Goal: Task Accomplishment & Management: Manage account settings

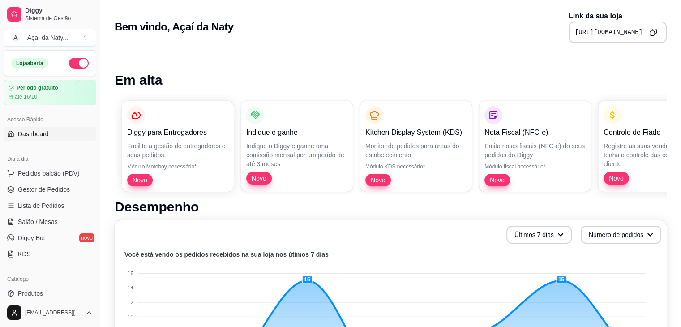
click at [11, 110] on div "Acesso Rápido Dashboard" at bounding box center [50, 127] width 100 height 36
click at [40, 187] on span "Gestor de Pedidos" at bounding box center [44, 189] width 52 height 9
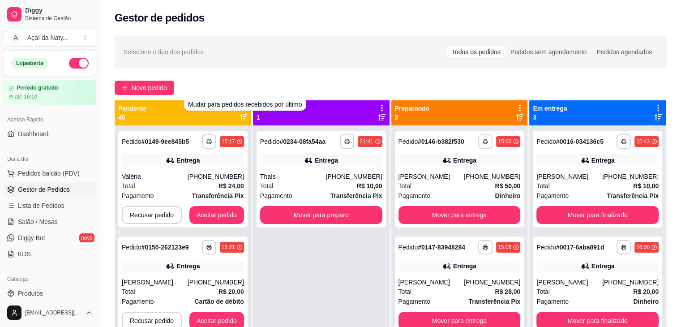
click at [251, 83] on div "Novo pedido" at bounding box center [391, 88] width 552 height 14
click at [244, 106] on icon at bounding box center [244, 108] width 8 height 8
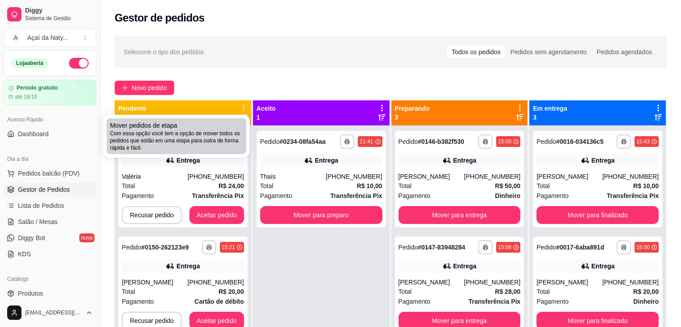
click at [202, 133] on span "Com essa opção você tem a opção de mover todos os pedidos que estão em uma etap…" at bounding box center [176, 141] width 133 height 22
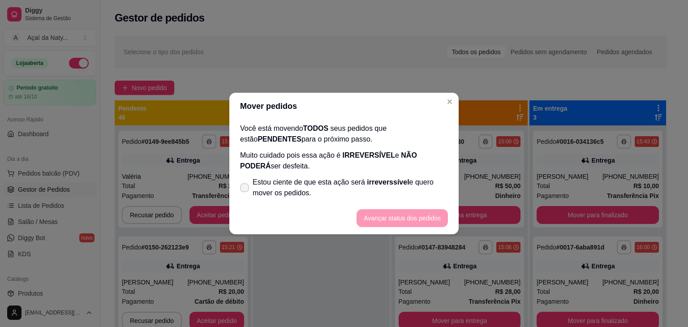
click at [247, 188] on icon at bounding box center [244, 187] width 7 height 5
click at [245, 189] on input "Estou ciente de que esta ação será irreverssível e quero mover os pedidos." at bounding box center [243, 192] width 6 height 6
checkbox input "true"
click at [389, 219] on button "Avançar status dos pedidos" at bounding box center [402, 218] width 89 height 17
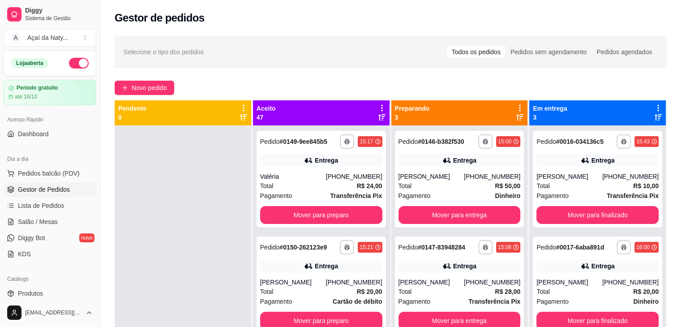
click at [383, 108] on div "Aceito 47" at bounding box center [321, 112] width 137 height 25
click at [378, 105] on icon at bounding box center [382, 108] width 8 height 8
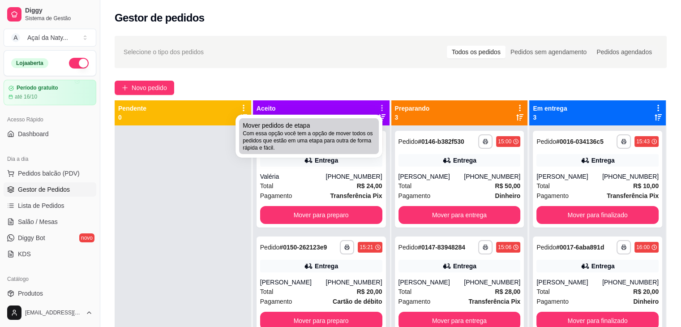
click at [329, 136] on span "Com essa opção você tem a opção de mover todos os pedidos que estão em uma etap…" at bounding box center [309, 141] width 133 height 22
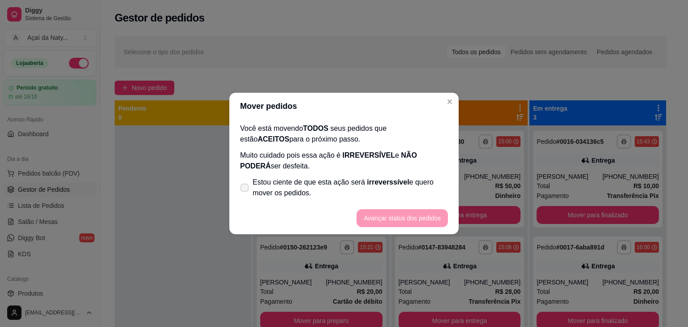
click at [245, 184] on span at bounding box center [245, 188] width 9 height 9
click at [245, 189] on input "Estou ciente de que esta ação será irreverssível e quero mover os pedidos." at bounding box center [243, 192] width 6 height 6
checkbox input "true"
click at [389, 219] on button "Avançar status dos pedidos" at bounding box center [402, 218] width 89 height 17
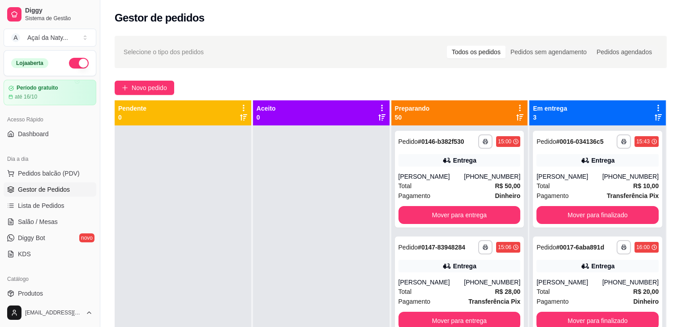
click at [517, 106] on icon at bounding box center [520, 108] width 8 height 8
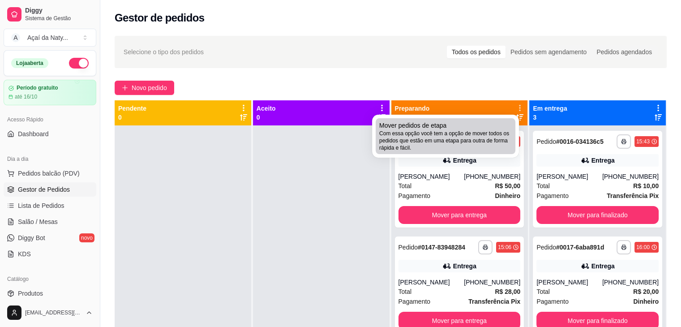
click at [475, 129] on div "Mover pedidos de etapa Com essa opção você tem a opção de mover todos os pedido…" at bounding box center [445, 136] width 133 height 30
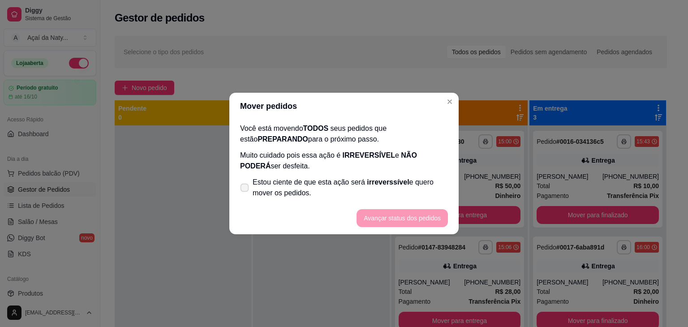
click at [242, 181] on label "Estou ciente de que esta ação será irreverssível e quero mover os pedidos." at bounding box center [344, 187] width 215 height 29
click at [242, 189] on input "Estou ciente de que esta ação será irreverssível e quero mover os pedidos." at bounding box center [243, 192] width 6 height 6
checkbox input "true"
click at [378, 219] on button "Avançar status dos pedidos" at bounding box center [402, 218] width 89 height 17
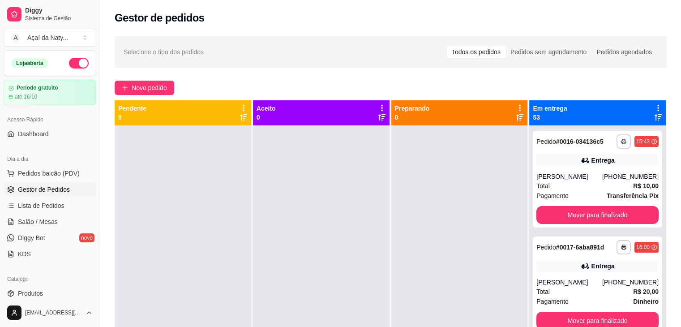
click at [654, 104] on icon at bounding box center [658, 108] width 8 height 8
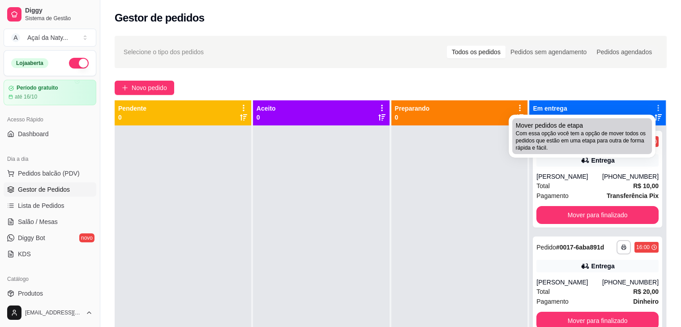
click at [591, 130] on span "Com essa opção você tem a opção de mover todos os pedidos que estão em uma etap…" at bounding box center [582, 141] width 133 height 22
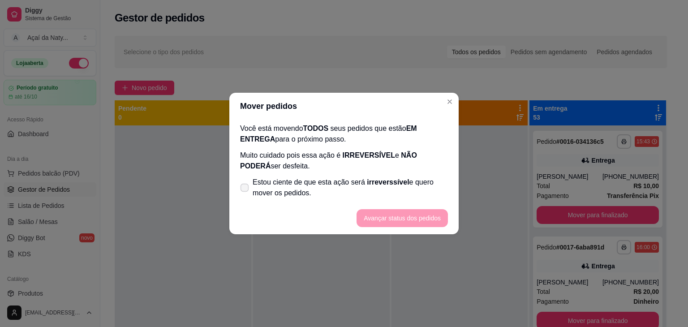
click at [244, 185] on span at bounding box center [245, 188] width 9 height 9
click at [244, 189] on input "Estou ciente de que esta ação será irreverssível e quero mover os pedidos." at bounding box center [243, 192] width 6 height 6
checkbox input "true"
click at [417, 218] on button "Avançar status dos pedidos" at bounding box center [402, 218] width 89 height 17
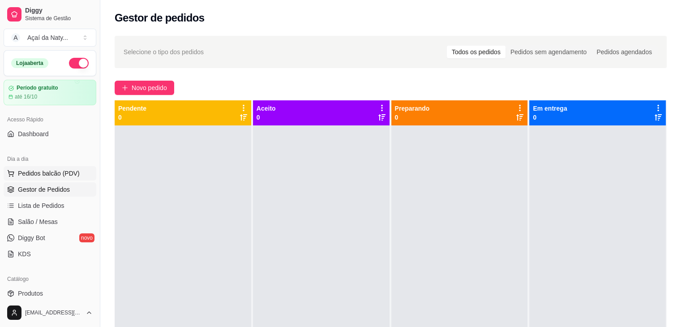
click at [70, 174] on span "Pedidos balcão (PDV)" at bounding box center [49, 173] width 62 height 9
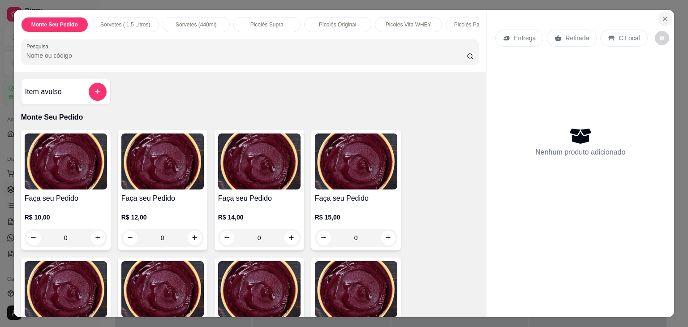
click at [664, 15] on icon "Close" at bounding box center [665, 18] width 7 height 7
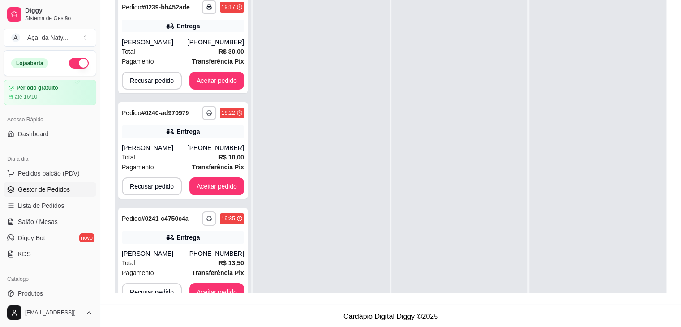
scroll to position [136, 0]
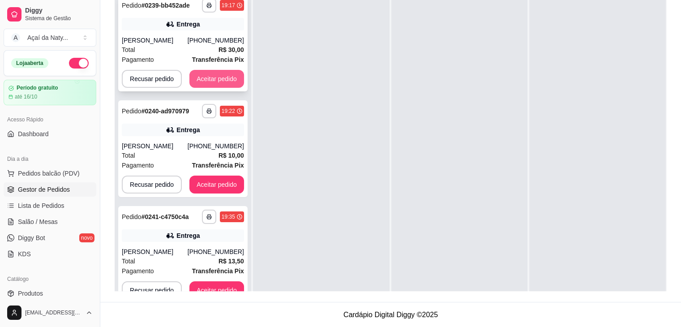
click at [218, 76] on button "Aceitar pedido" at bounding box center [216, 79] width 55 height 18
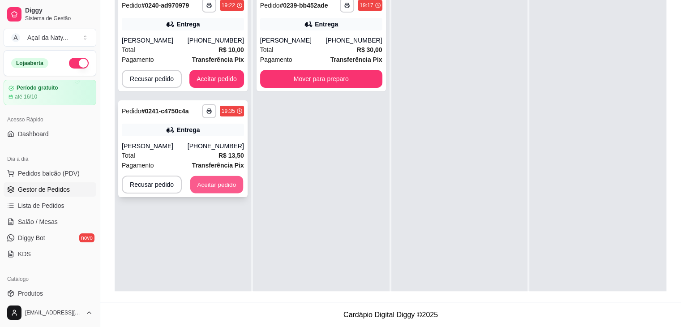
click at [208, 180] on button "Aceitar pedido" at bounding box center [216, 184] width 53 height 17
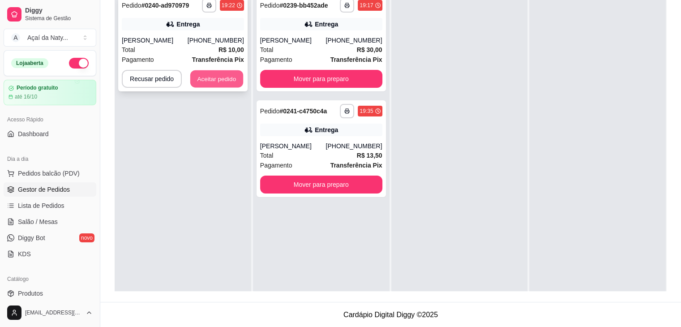
click at [211, 77] on button "Aceitar pedido" at bounding box center [216, 78] width 53 height 17
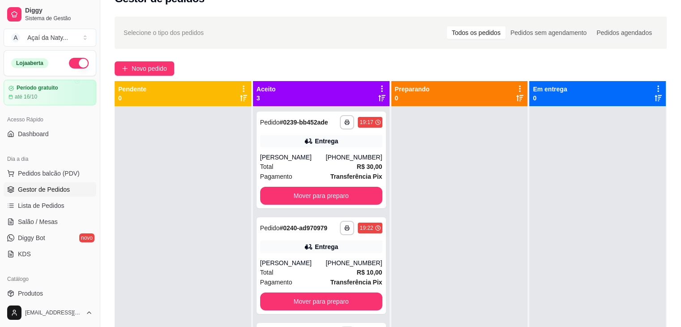
scroll to position [11, 0]
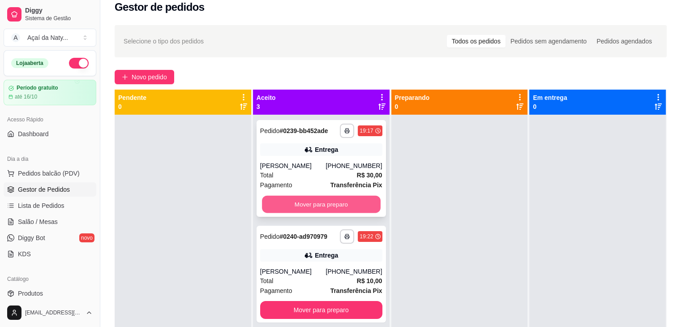
click at [342, 205] on button "Mover para preparo" at bounding box center [321, 204] width 119 height 17
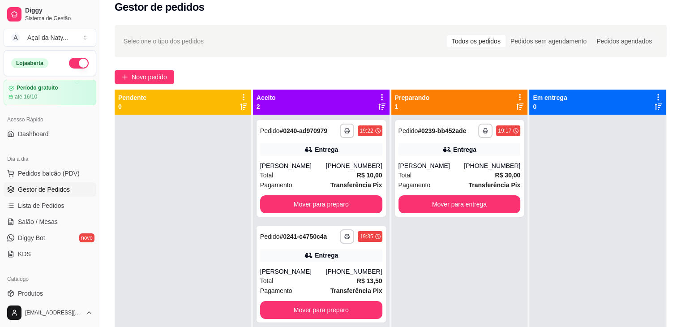
click at [378, 95] on icon at bounding box center [382, 97] width 8 height 8
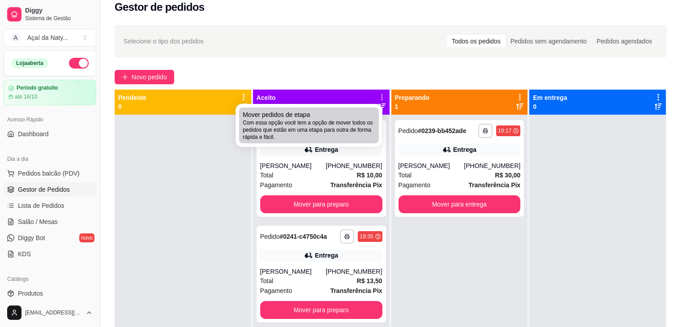
click at [355, 110] on div "Mover pedidos de etapa Com essa opção você tem a opção de mover todos os pedido…" at bounding box center [309, 125] width 133 height 30
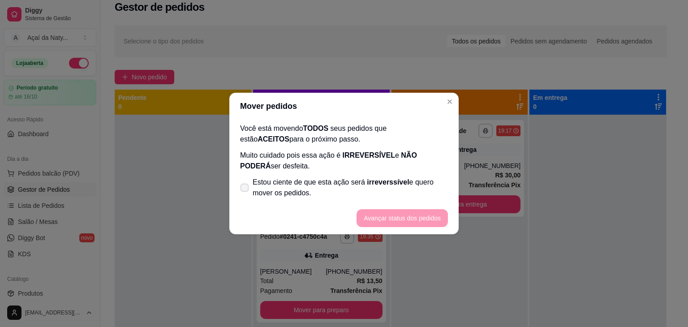
click at [244, 187] on icon at bounding box center [244, 187] width 7 height 5
click at [244, 189] on input "Estou ciente de que esta ação será irreverssível e quero mover os pedidos." at bounding box center [243, 192] width 6 height 6
checkbox input "true"
click at [388, 215] on button "Avançar status dos pedidos" at bounding box center [402, 218] width 89 height 17
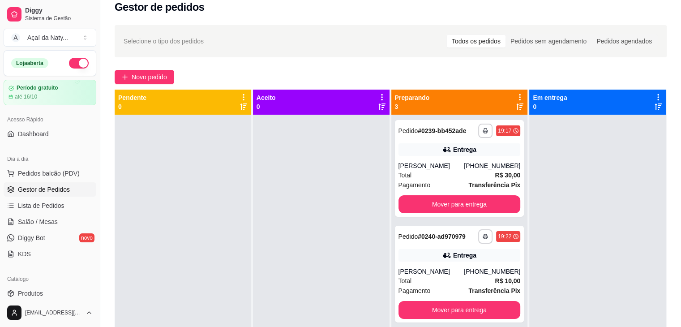
click at [516, 95] on icon at bounding box center [520, 97] width 8 height 8
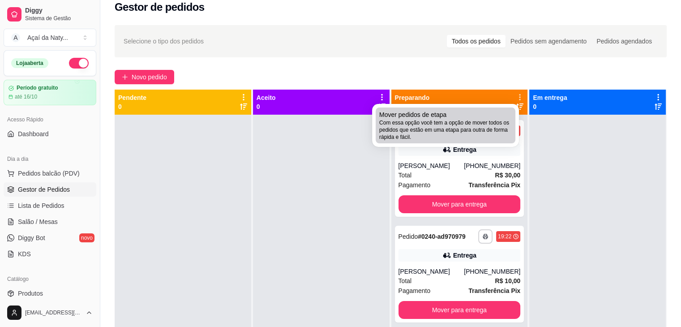
click at [481, 123] on span "Com essa opção você tem a opção de mover todos os pedidos que estão em uma etap…" at bounding box center [445, 130] width 133 height 22
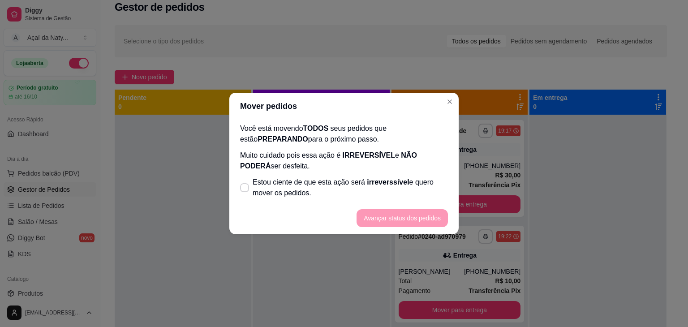
click at [387, 219] on footer "Avançar status dos pedidos" at bounding box center [343, 218] width 229 height 32
click at [245, 184] on span at bounding box center [245, 188] width 9 height 9
click at [245, 189] on input "Estou ciente de que esta ação será irreverssível e quero mover os pedidos." at bounding box center [243, 192] width 6 height 6
checkbox input "true"
click at [413, 215] on button "Avançar status dos pedidos" at bounding box center [402, 218] width 91 height 18
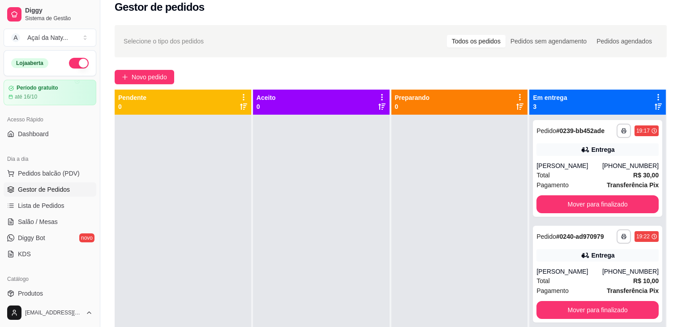
click at [654, 95] on icon at bounding box center [658, 97] width 8 height 8
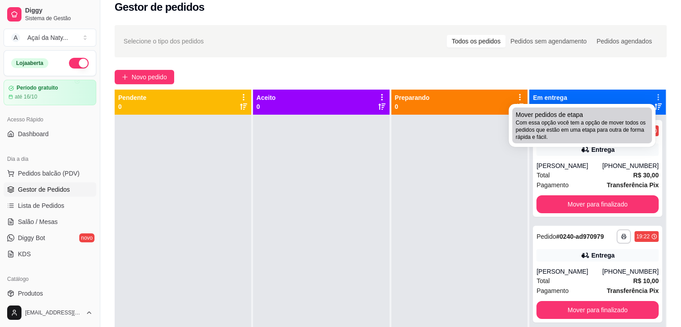
click at [599, 119] on span "Com essa opção você tem a opção de mover todos os pedidos que estão em uma etap…" at bounding box center [582, 130] width 133 height 22
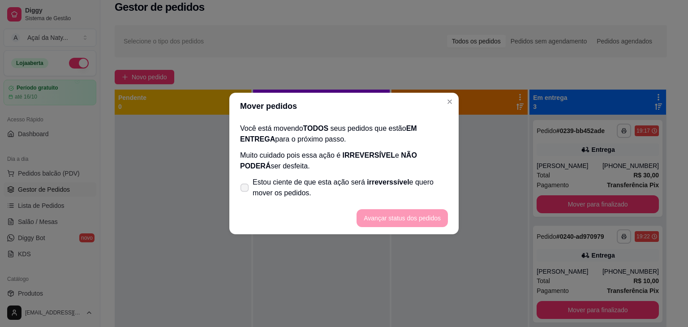
click at [242, 188] on icon at bounding box center [244, 187] width 7 height 5
click at [242, 189] on input "Estou ciente de que esta ação será irreverssível e quero mover os pedidos." at bounding box center [243, 192] width 6 height 6
checkbox input "true"
click at [385, 217] on button "Avançar status dos pedidos" at bounding box center [402, 218] width 89 height 17
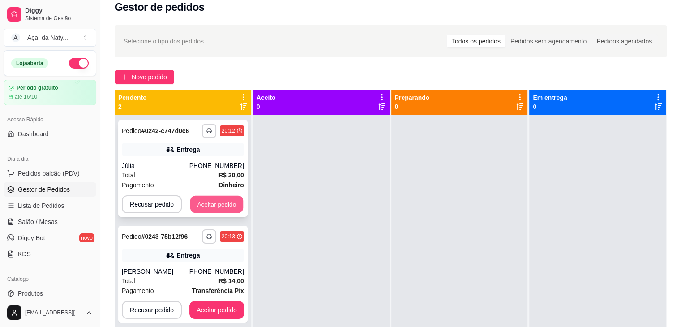
click at [209, 201] on button "Aceitar pedido" at bounding box center [216, 204] width 53 height 17
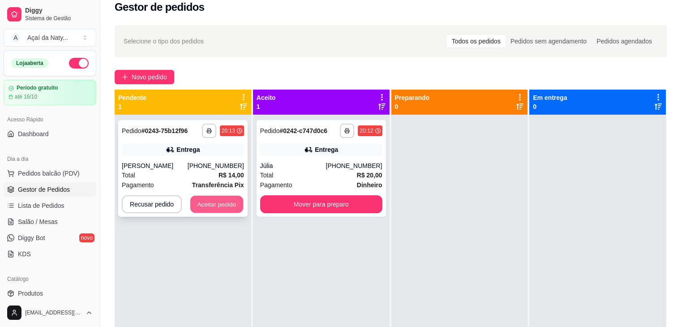
click at [210, 207] on button "Aceitar pedido" at bounding box center [216, 204] width 53 height 17
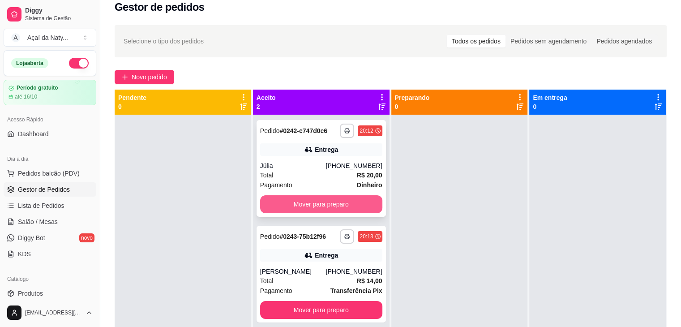
click at [267, 205] on button "Mover para preparo" at bounding box center [321, 204] width 122 height 18
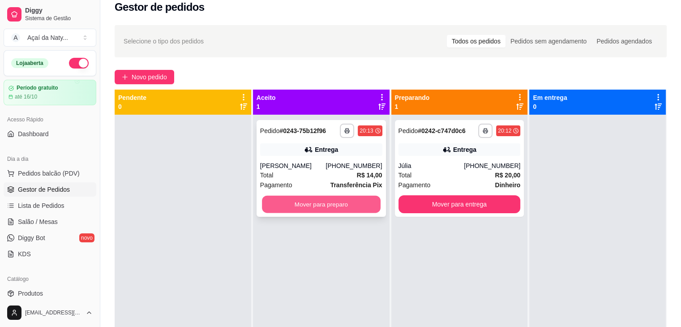
click at [326, 202] on button "Mover para preparo" at bounding box center [321, 204] width 119 height 17
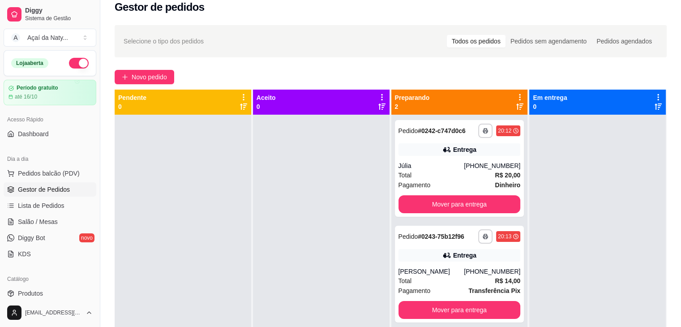
click at [235, 77] on div "Novo pedido" at bounding box center [391, 77] width 552 height 14
click at [243, 95] on icon at bounding box center [244, 97] width 2 height 6
click at [231, 72] on div "Novo pedido" at bounding box center [391, 77] width 552 height 14
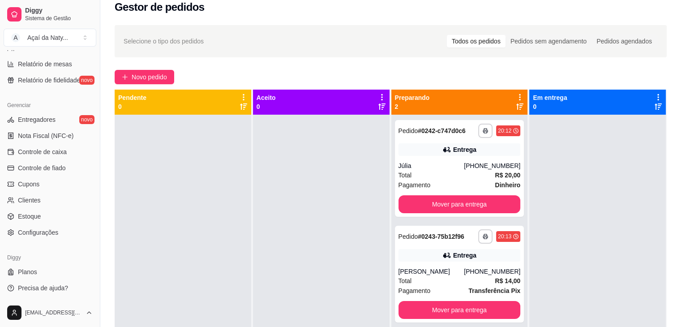
scroll to position [317, 0]
click at [59, 228] on link "Configurações" at bounding box center [50, 232] width 93 height 14
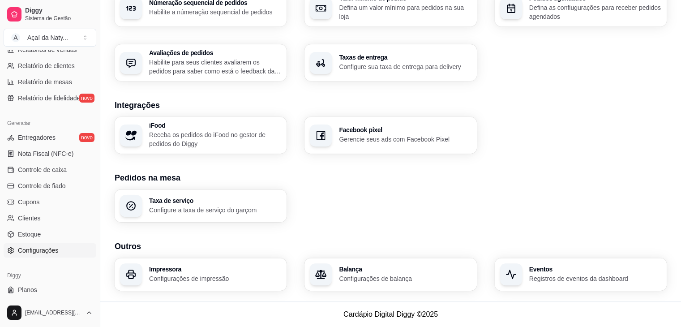
scroll to position [281, 0]
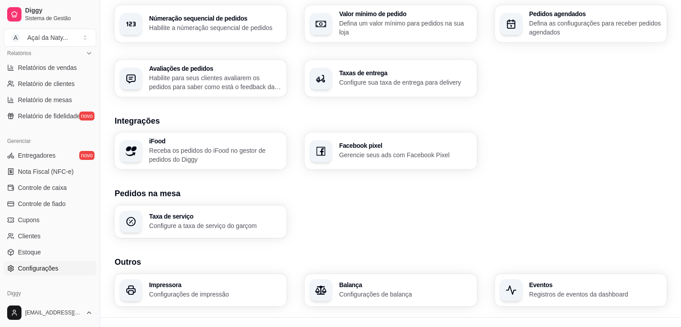
click at [362, 226] on div "Loja Informações da loja Principais informações da sua loja como endereço, nome…" at bounding box center [391, 28] width 552 height 555
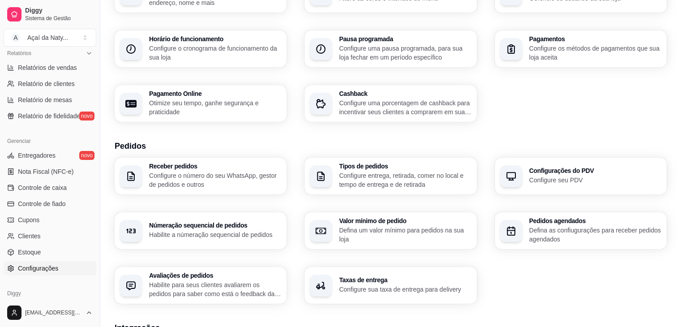
scroll to position [68, 0]
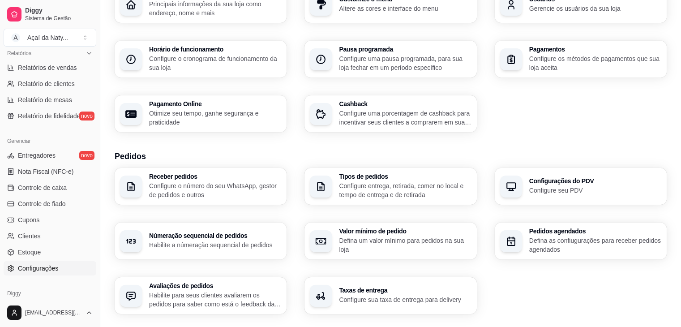
click at [162, 183] on p "Configure o número do seu WhatsApp, gestor de pedidos e outros" at bounding box center [215, 190] width 132 height 18
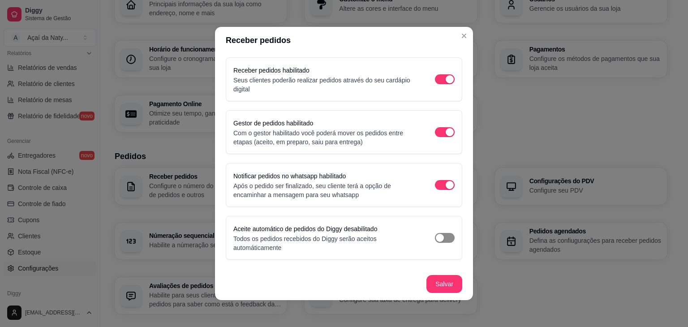
click at [436, 236] on div "button" at bounding box center [440, 238] width 8 height 8
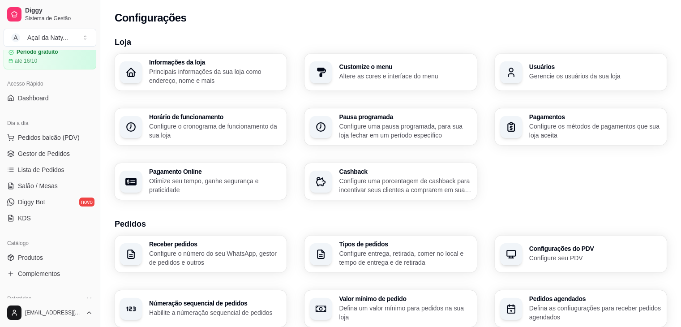
scroll to position [0, 0]
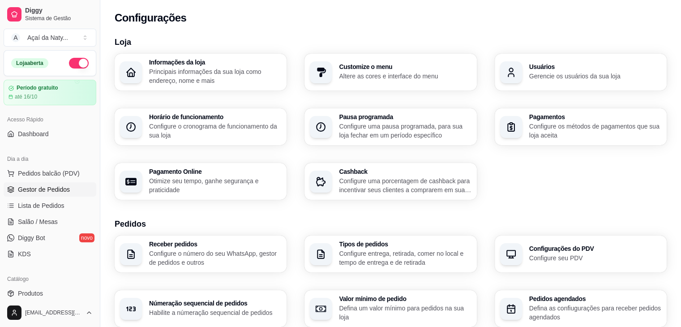
click at [44, 191] on span "Gestor de Pedidos" at bounding box center [44, 189] width 52 height 9
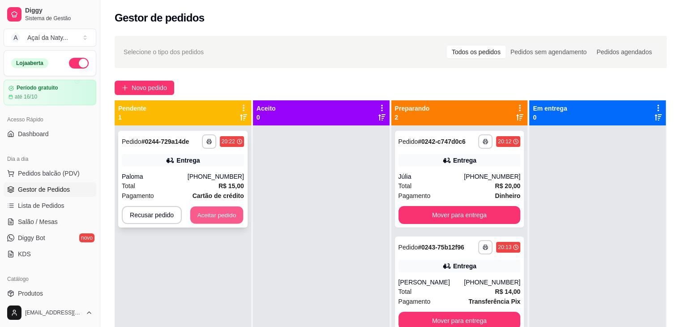
click at [228, 214] on button "Aceitar pedido" at bounding box center [216, 215] width 53 height 17
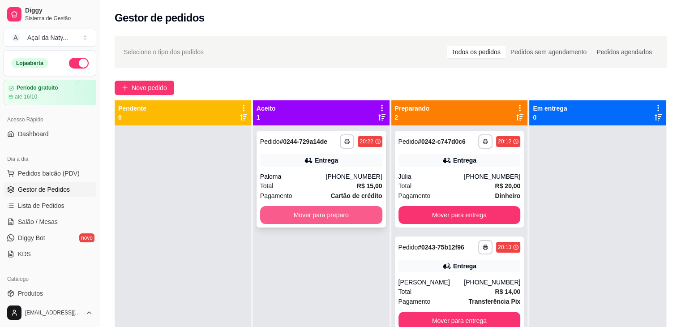
click at [281, 212] on button "Mover para preparo" at bounding box center [321, 215] width 122 height 18
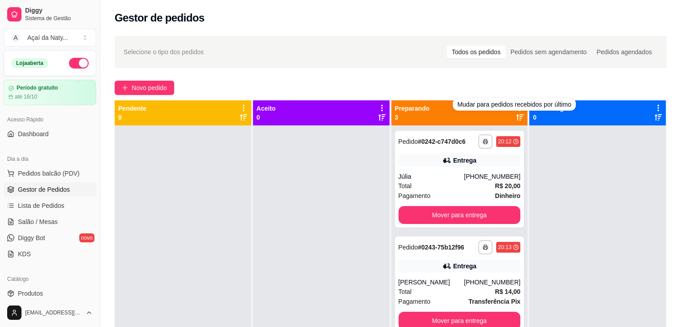
click at [514, 106] on div "Mudar para pedidos recebidos por último" at bounding box center [514, 104] width 123 height 13
click at [486, 89] on div "Novo pedido" at bounding box center [391, 88] width 552 height 14
click at [519, 106] on icon at bounding box center [520, 108] width 2 height 6
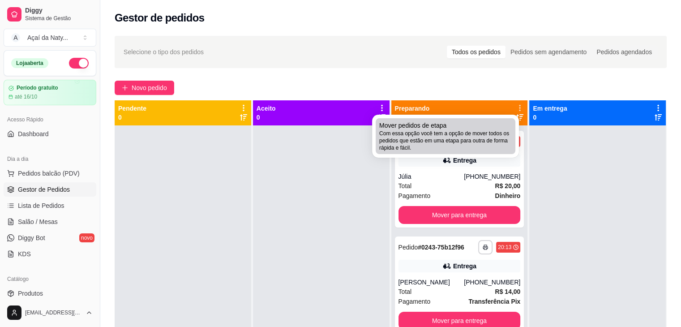
click at [475, 126] on div "Mover pedidos de etapa Com essa opção você tem a opção de mover todos os pedido…" at bounding box center [445, 136] width 133 height 30
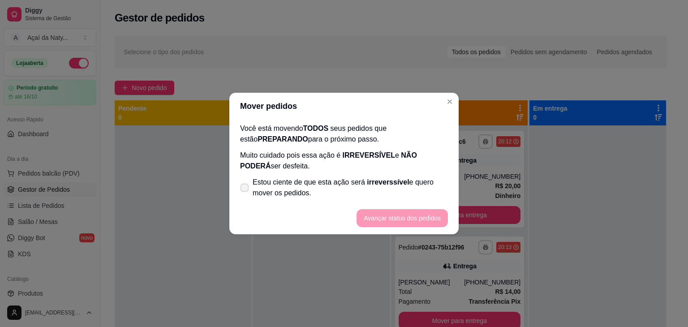
click at [244, 185] on span at bounding box center [245, 188] width 9 height 9
click at [244, 189] on input "Estou ciente de que esta ação será irreverssível e quero mover os pedidos." at bounding box center [243, 192] width 6 height 6
checkbox input "true"
click at [383, 220] on button "Avançar status dos pedidos" at bounding box center [402, 218] width 89 height 17
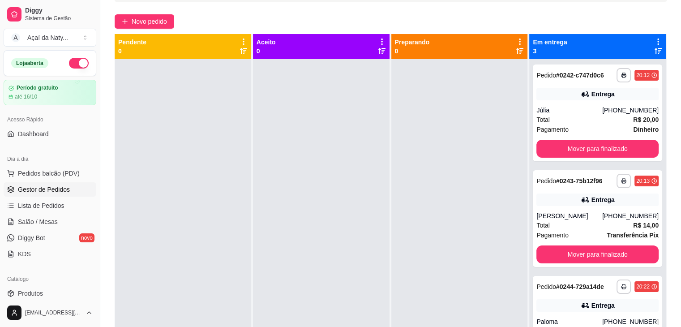
scroll to position [65, 0]
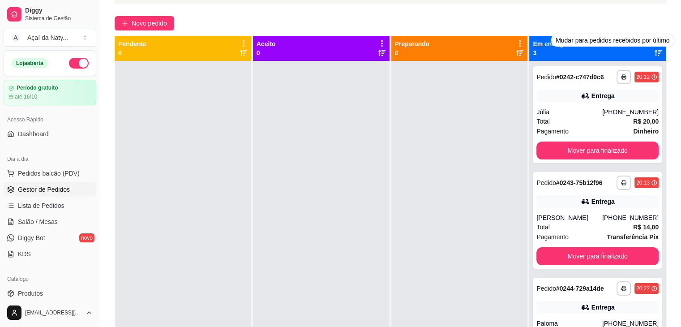
click at [652, 43] on div "Mudar para pedidos recebidos por último" at bounding box center [612, 40] width 123 height 13
click at [631, 30] on div "**********" at bounding box center [390, 170] width 581 height 408
click at [654, 41] on icon at bounding box center [658, 43] width 8 height 8
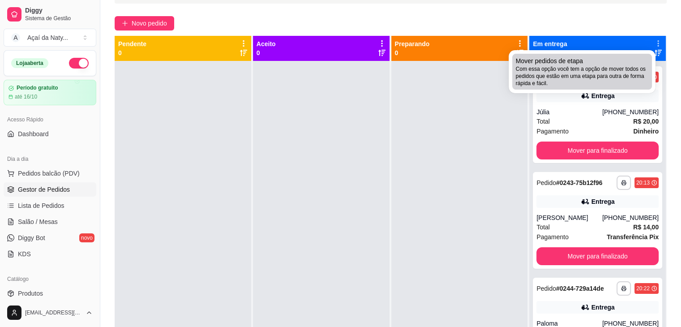
click at [618, 66] on span "Com essa opção você tem a opção de mover todos os pedidos que estão em uma etap…" at bounding box center [582, 76] width 133 height 22
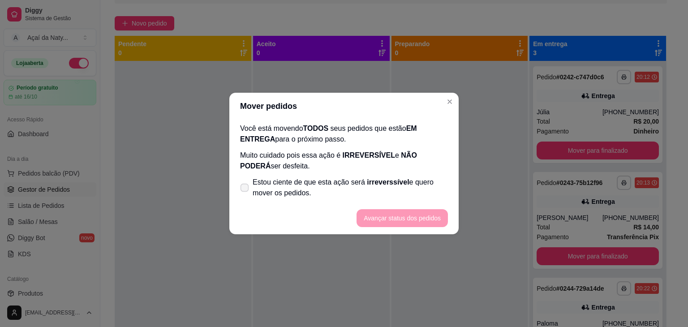
click at [244, 189] on icon at bounding box center [244, 187] width 7 height 5
click at [244, 189] on input "Estou ciente de que esta ação será irreverssível e quero mover os pedidos." at bounding box center [243, 192] width 6 height 6
checkbox input "true"
click at [377, 215] on button "Avançar status dos pedidos" at bounding box center [402, 218] width 89 height 17
